Goal: Transaction & Acquisition: Subscribe to service/newsletter

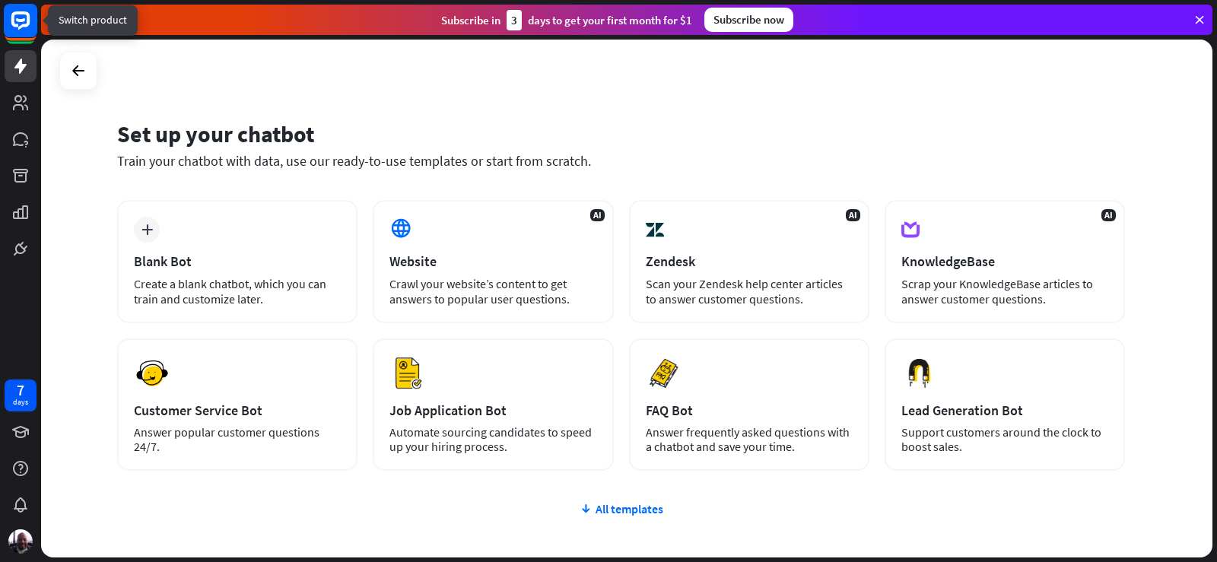
click at [24, 30] on rect at bounding box center [20, 20] width 33 height 33
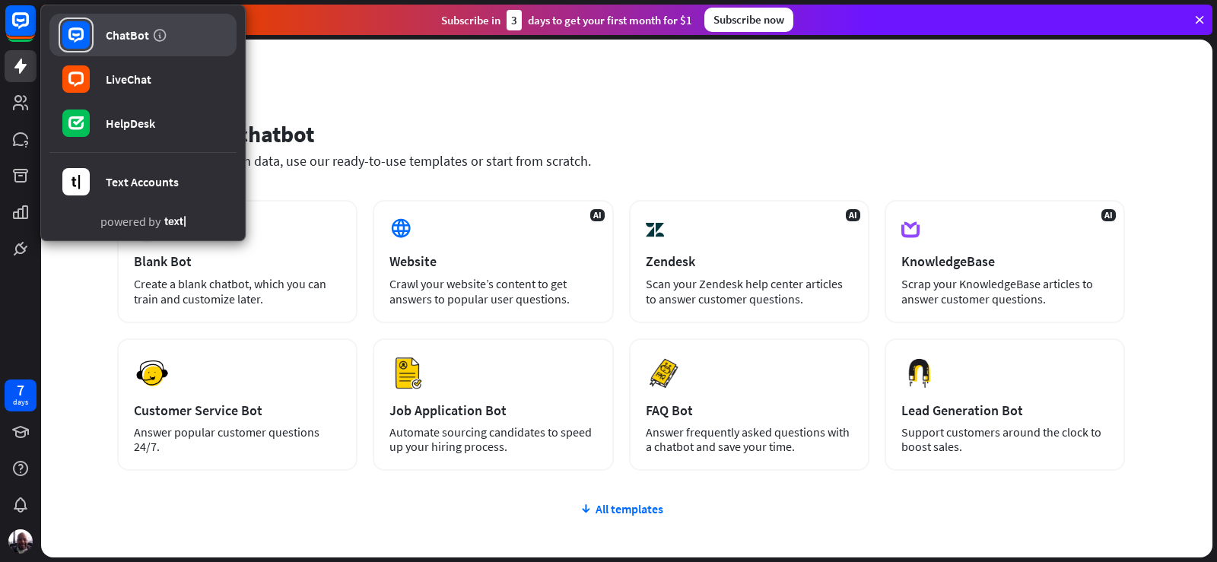
click at [116, 26] on link "ChatBot" at bounding box center [142, 35] width 187 height 43
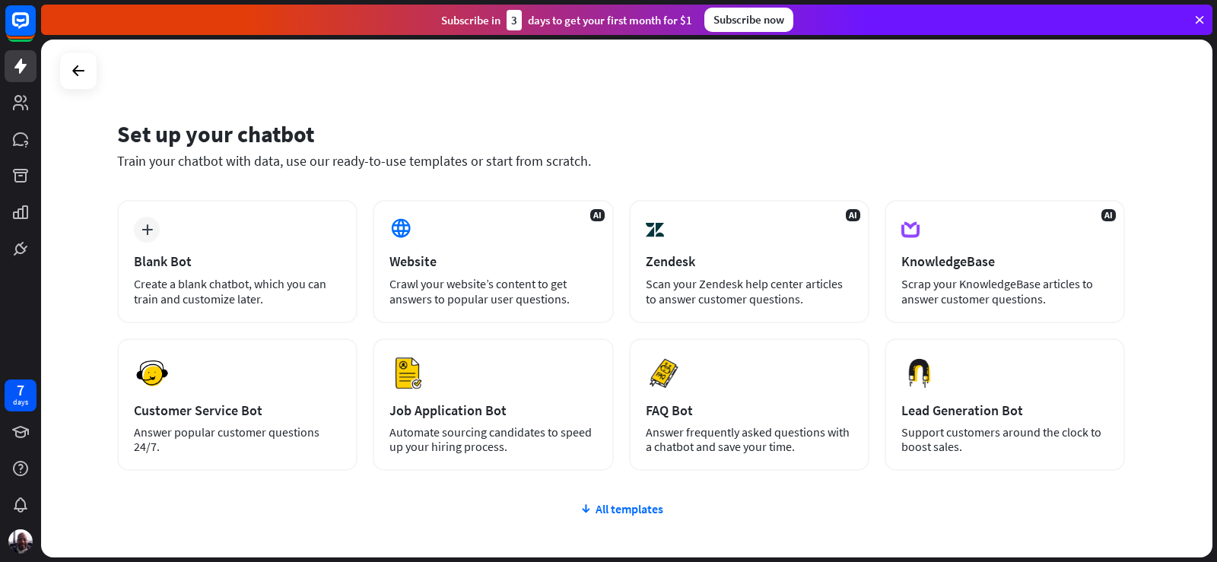
click at [1199, 14] on icon at bounding box center [1199, 20] width 14 height 14
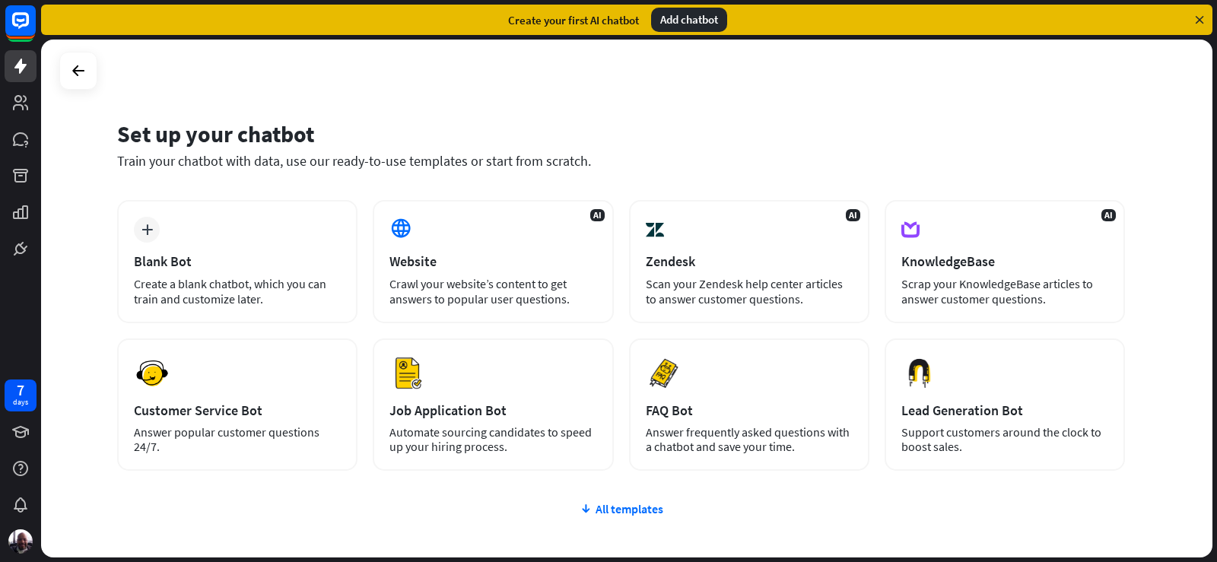
click at [1198, 20] on icon at bounding box center [1199, 20] width 14 height 14
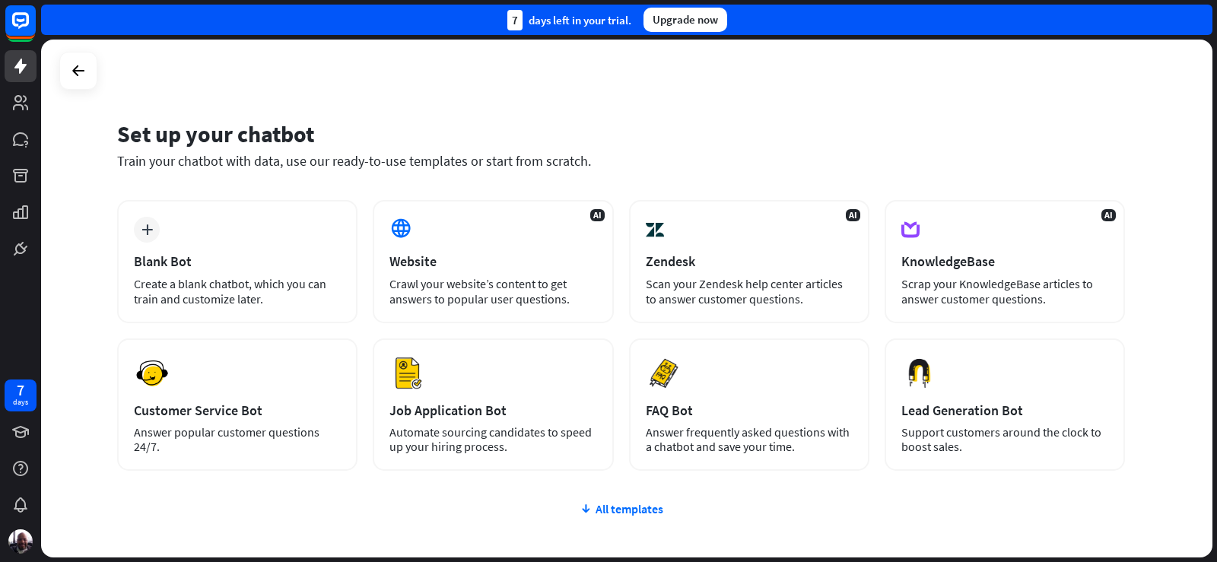
click at [1198, 20] on div "7 days left in your trial. Upgrade now" at bounding box center [626, 20] width 1171 height 30
click at [706, 18] on div "Upgrade now" at bounding box center [685, 20] width 84 height 24
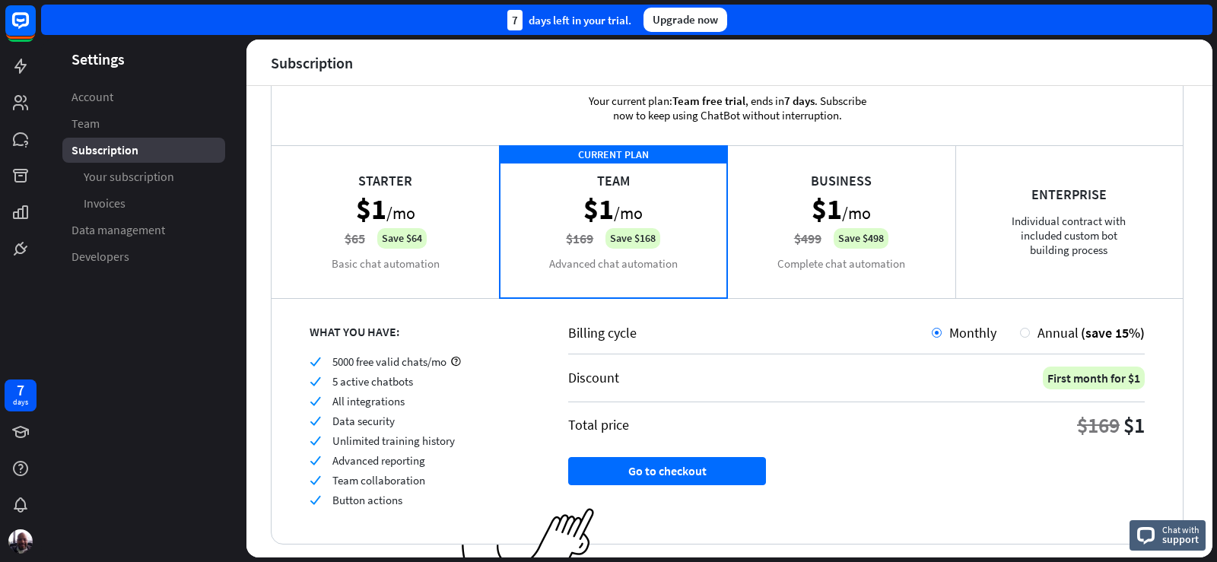
scroll to position [76, 0]
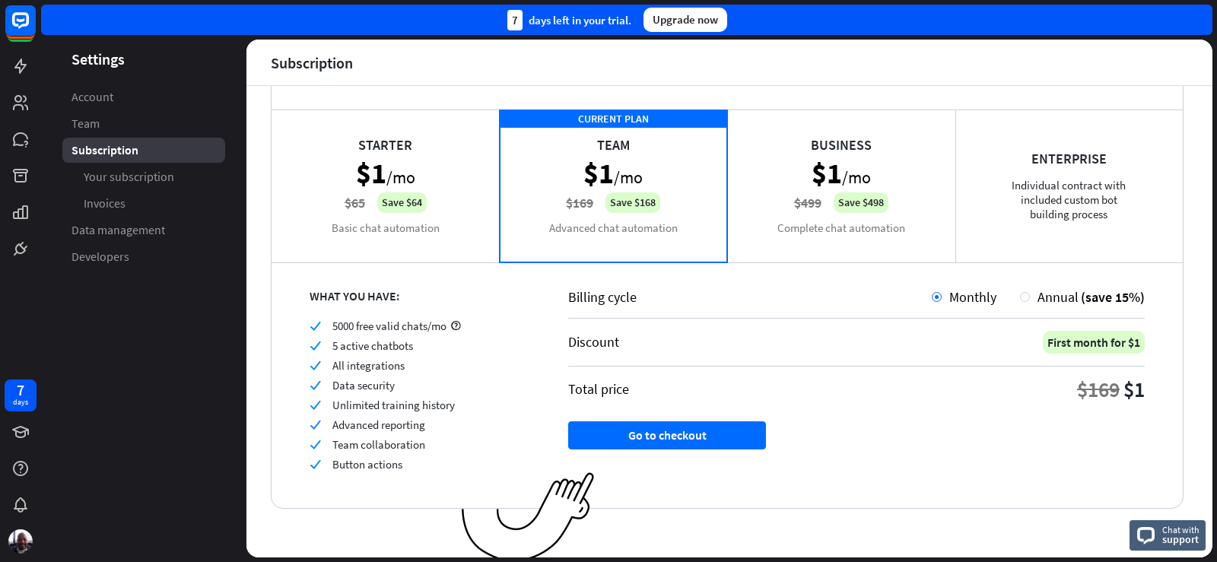
click at [388, 177] on div "Starter $1 /mo $65 Save $64 Basic chat automation" at bounding box center [385, 186] width 228 height 152
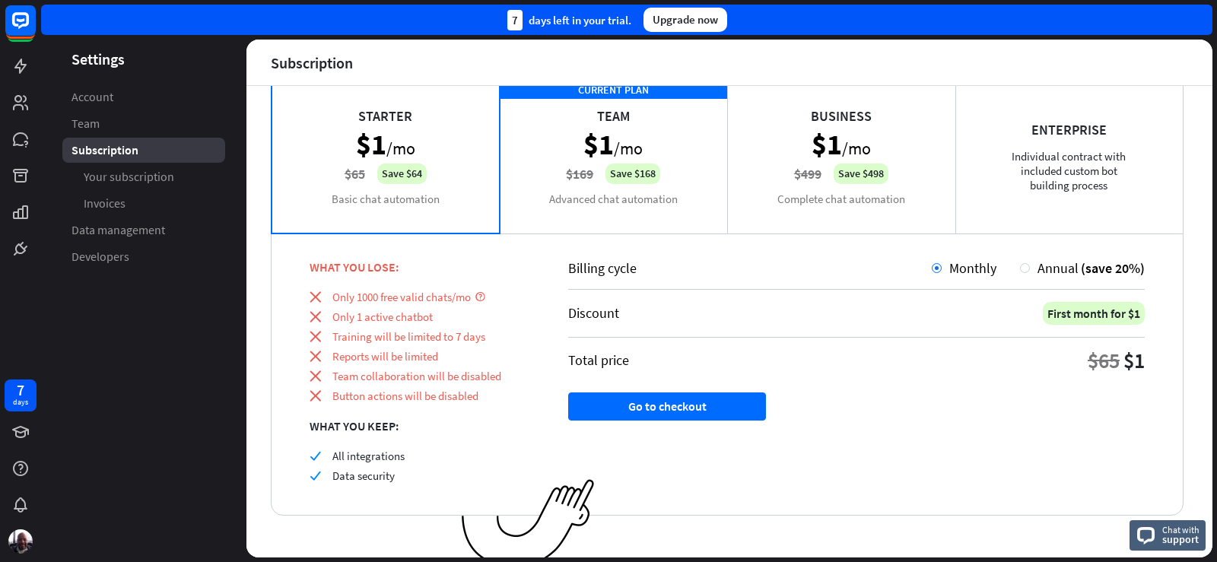
scroll to position [117, 0]
